Goal: Task Accomplishment & Management: Manage account settings

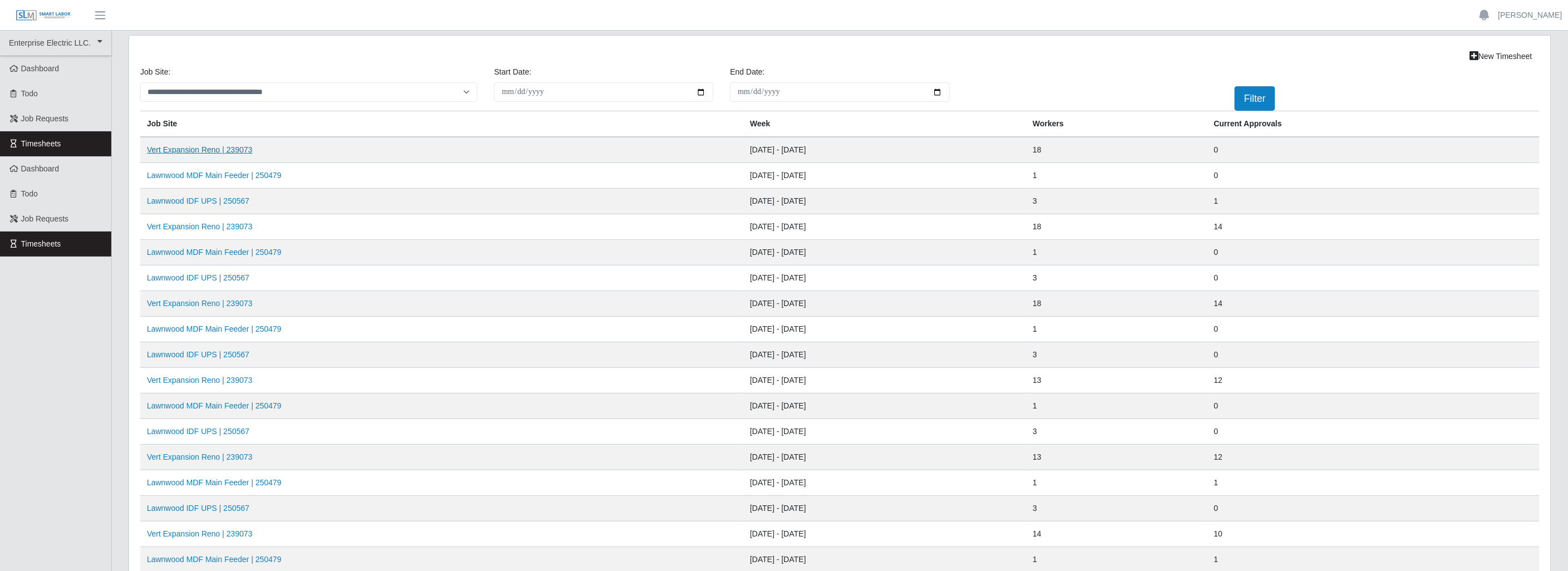
click at [238, 146] on link "Vert Expansion Reno | 239073" at bounding box center [199, 149] width 106 height 9
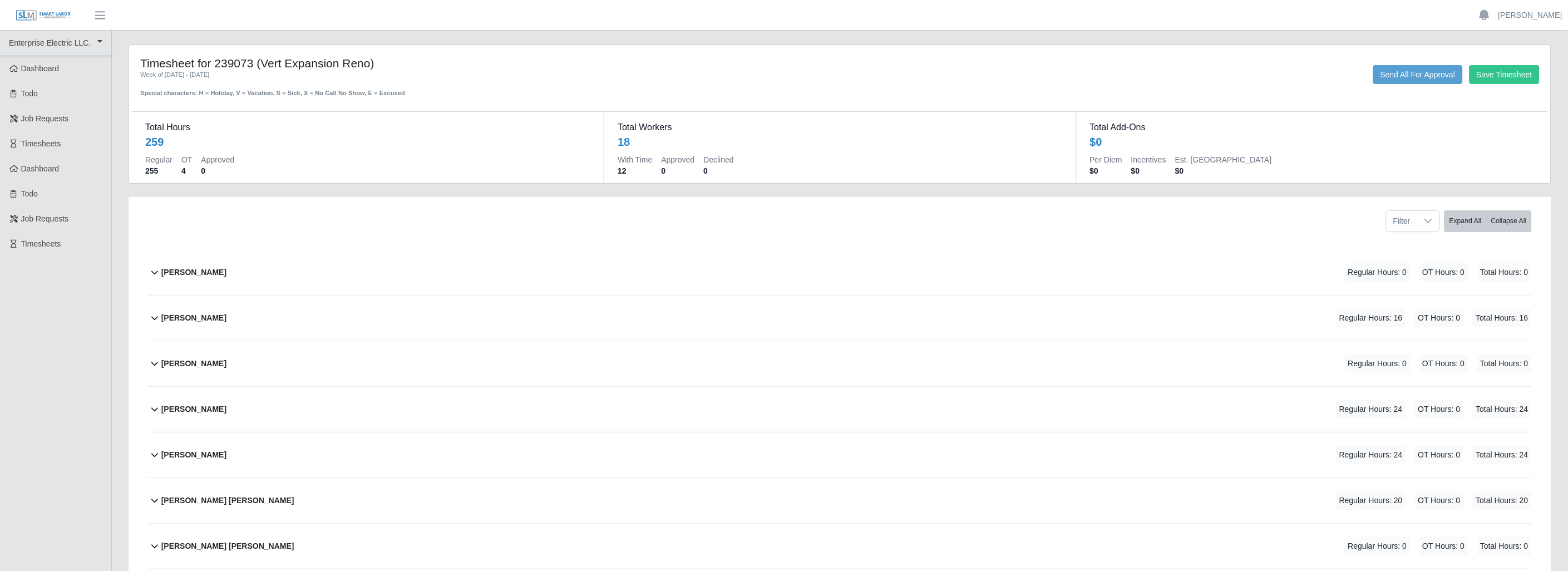
click at [153, 362] on icon at bounding box center [155, 363] width 13 height 13
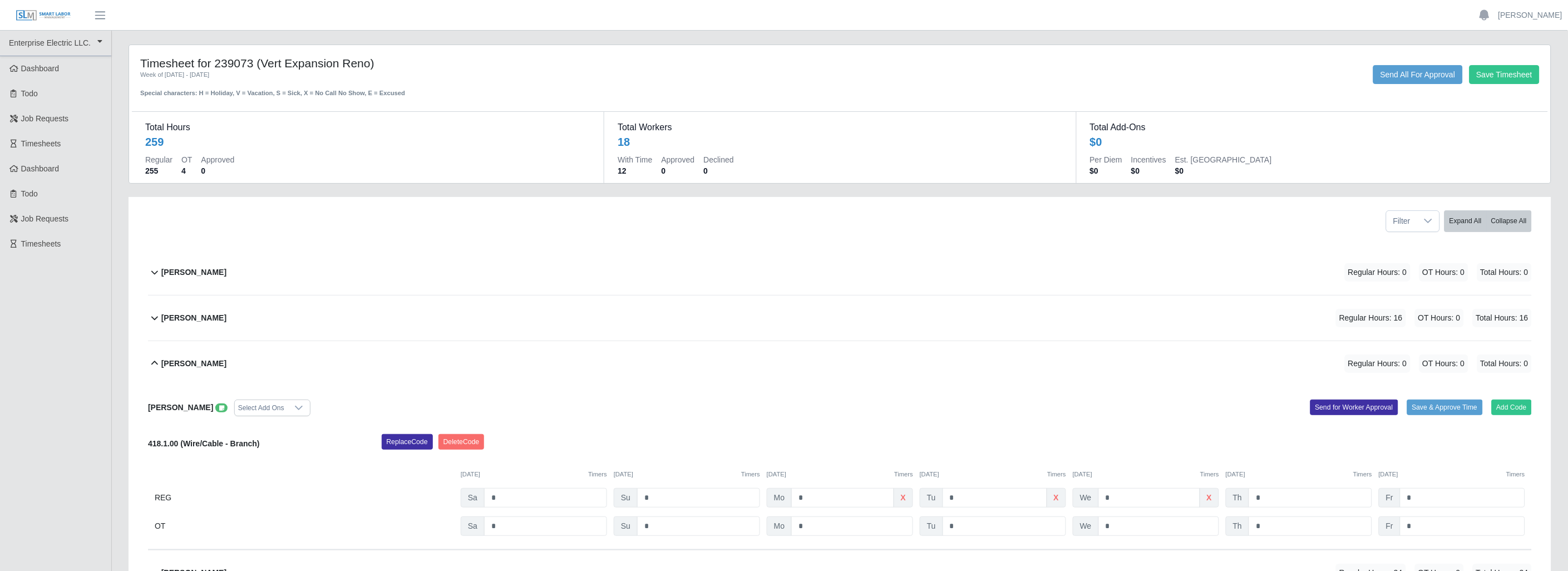
click at [219, 407] on icon at bounding box center [222, 408] width 5 height 6
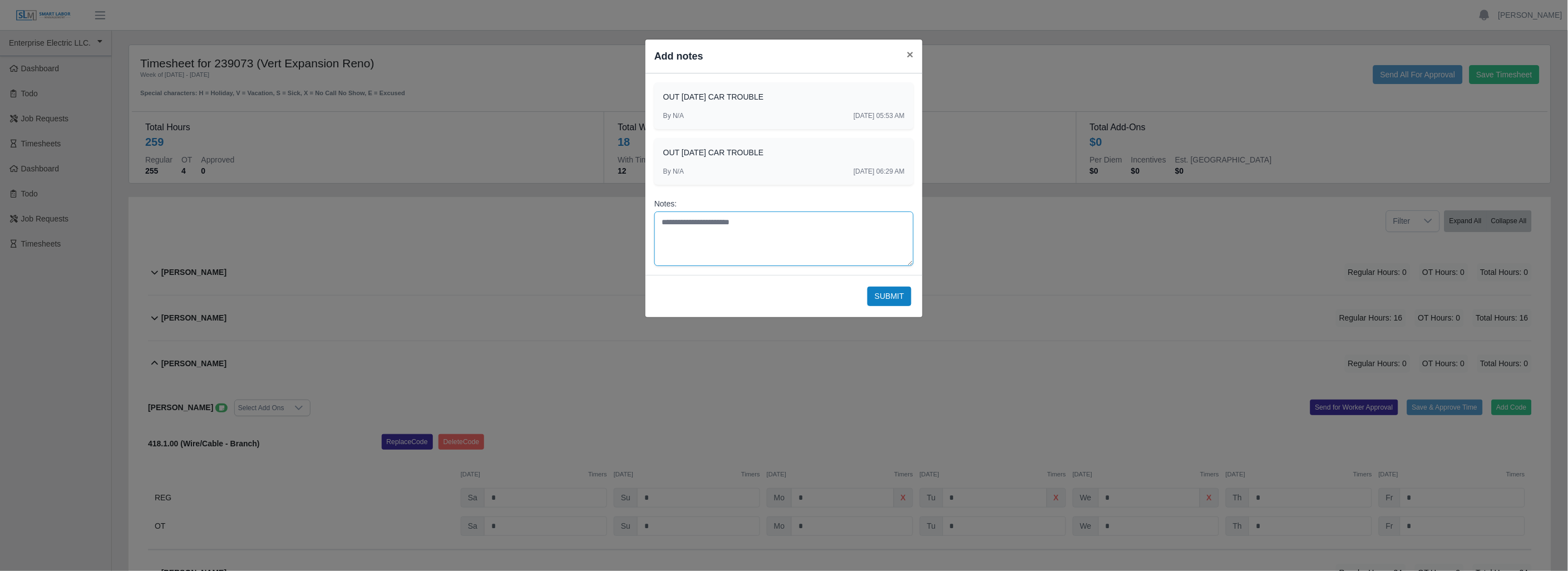
click at [676, 224] on textarea "Notes:" at bounding box center [784, 238] width 259 height 54
type textarea "**********"
click at [881, 291] on button "Submit" at bounding box center [889, 296] width 44 height 19
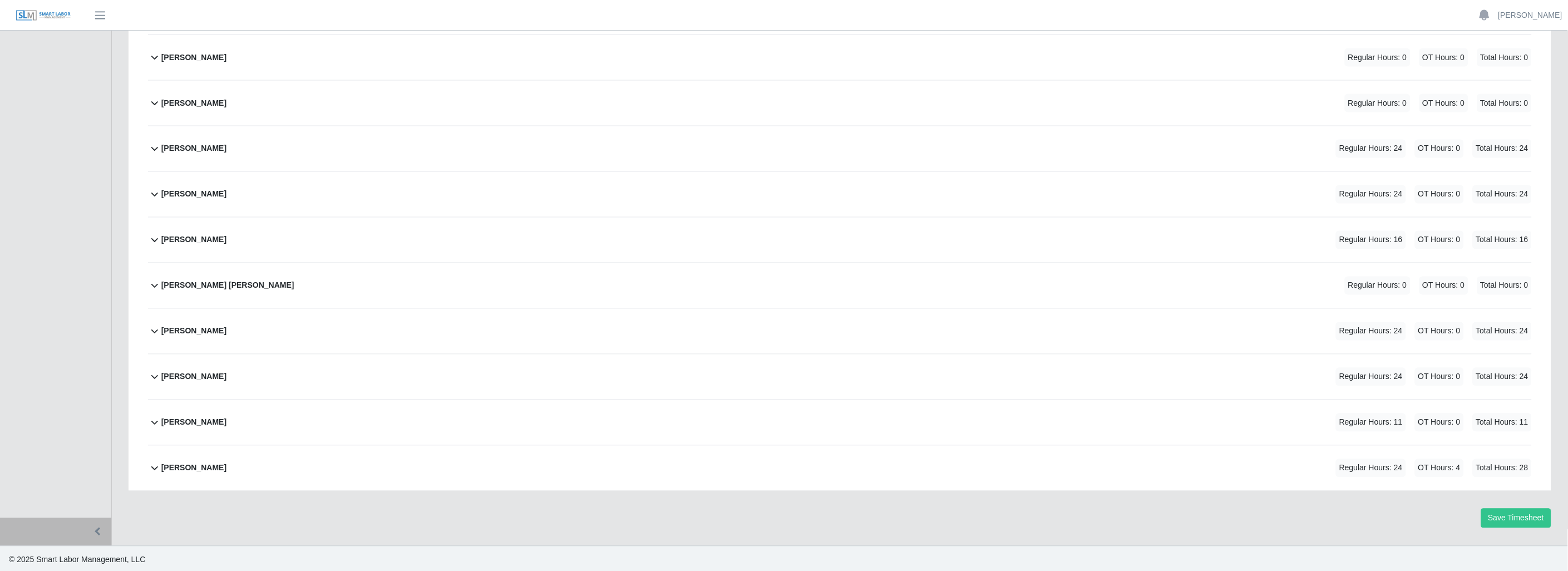
scroll to position [747, 0]
click at [1500, 509] on button "Save Timesheet" at bounding box center [1517, 515] width 70 height 19
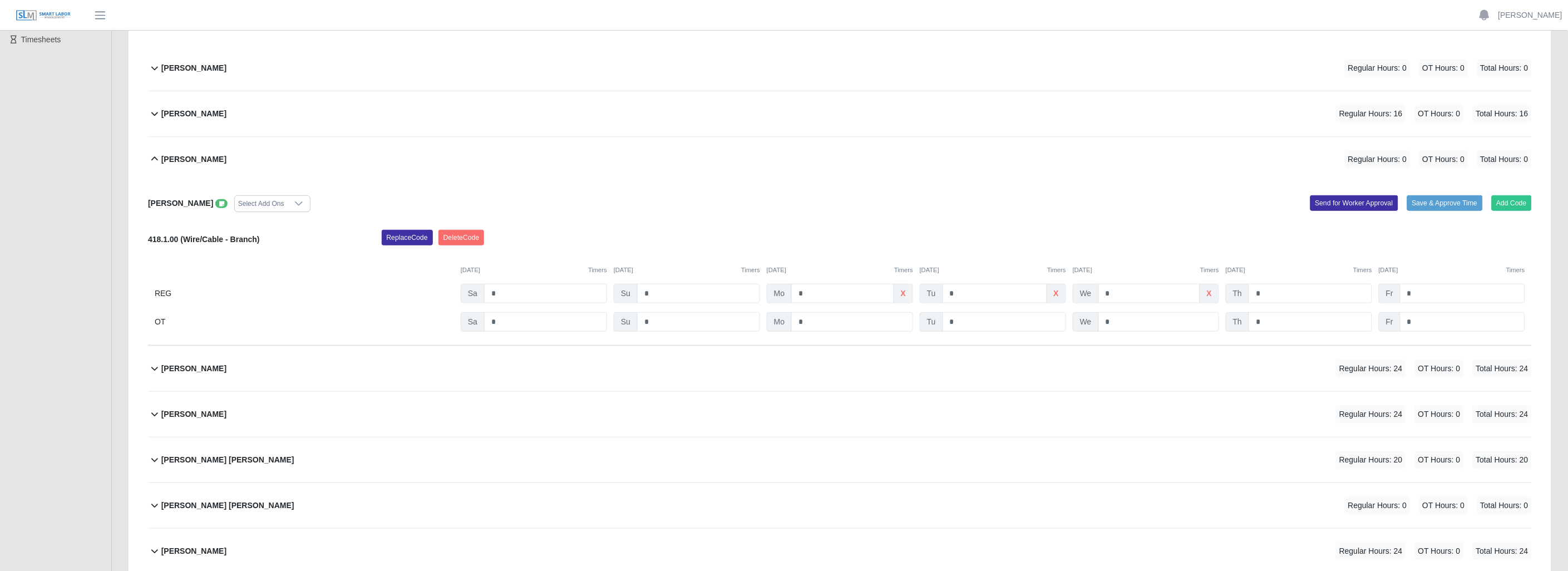
scroll to position [191, 0]
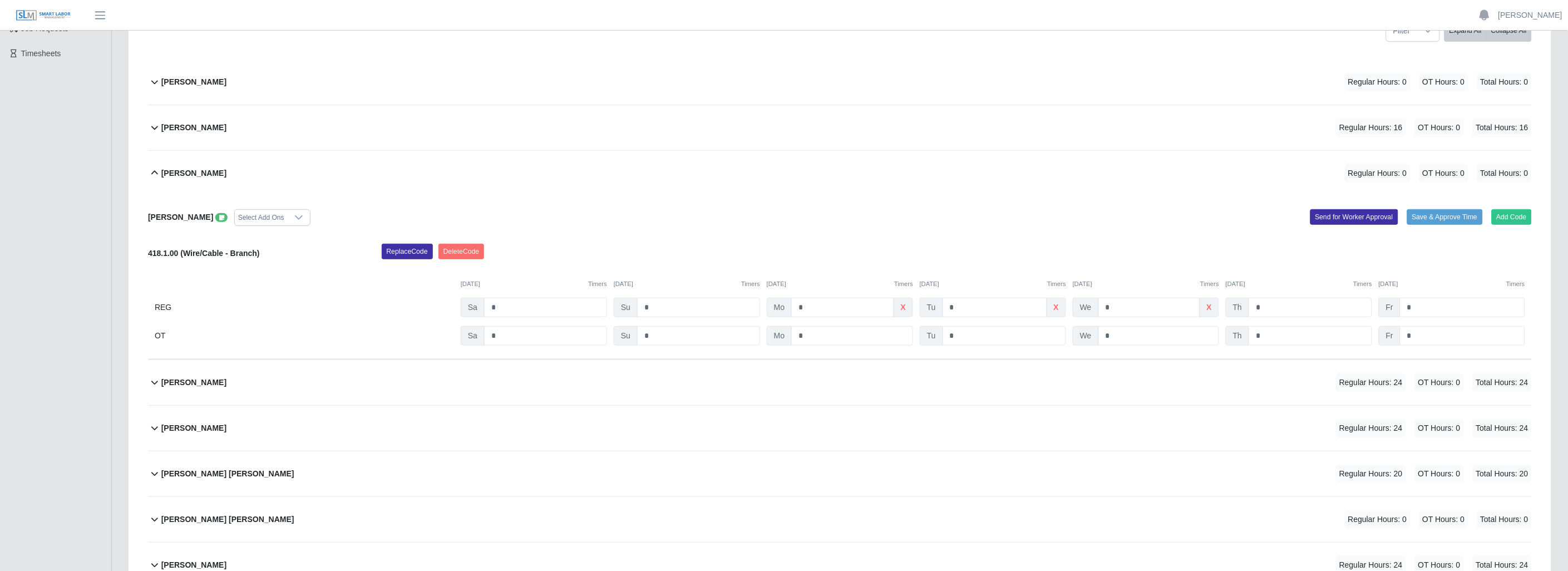
click at [157, 170] on icon at bounding box center [155, 173] width 13 height 13
